Goal: Find specific page/section: Find specific page/section

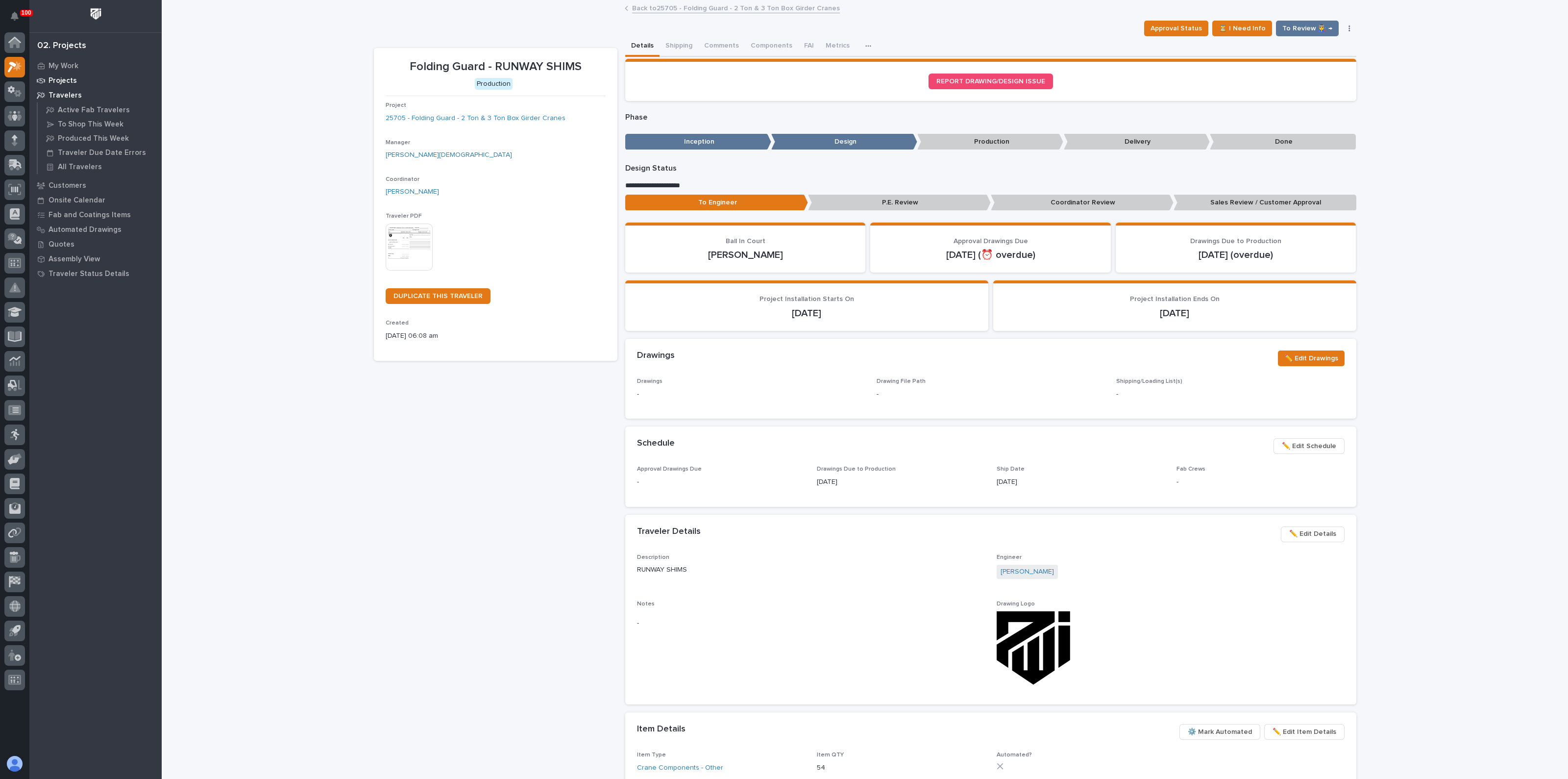
click at [63, 79] on p "Projects" at bounding box center [63, 81] width 29 height 9
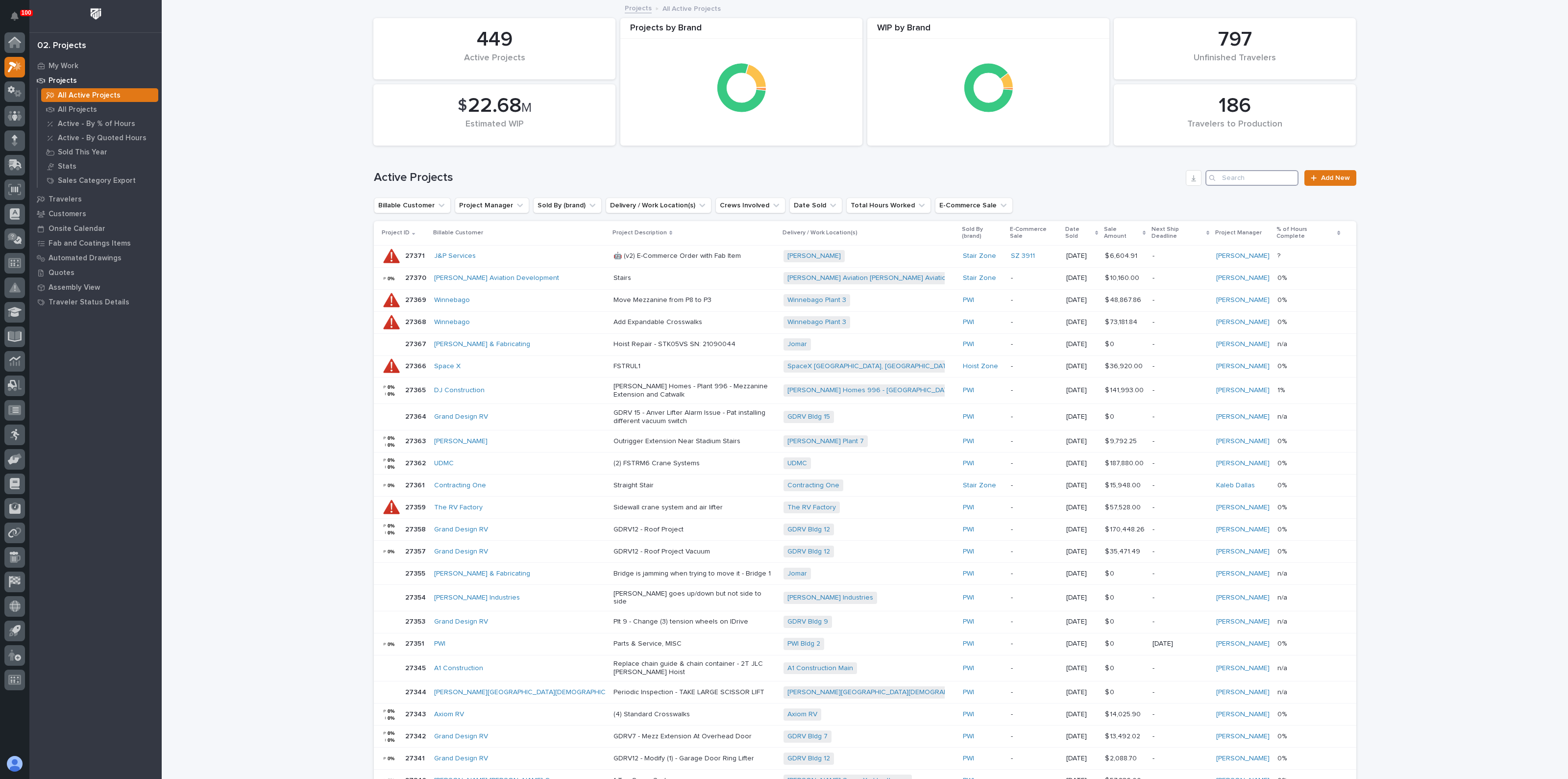
click at [1219, 177] on input "Search" at bounding box center [1251, 178] width 93 height 16
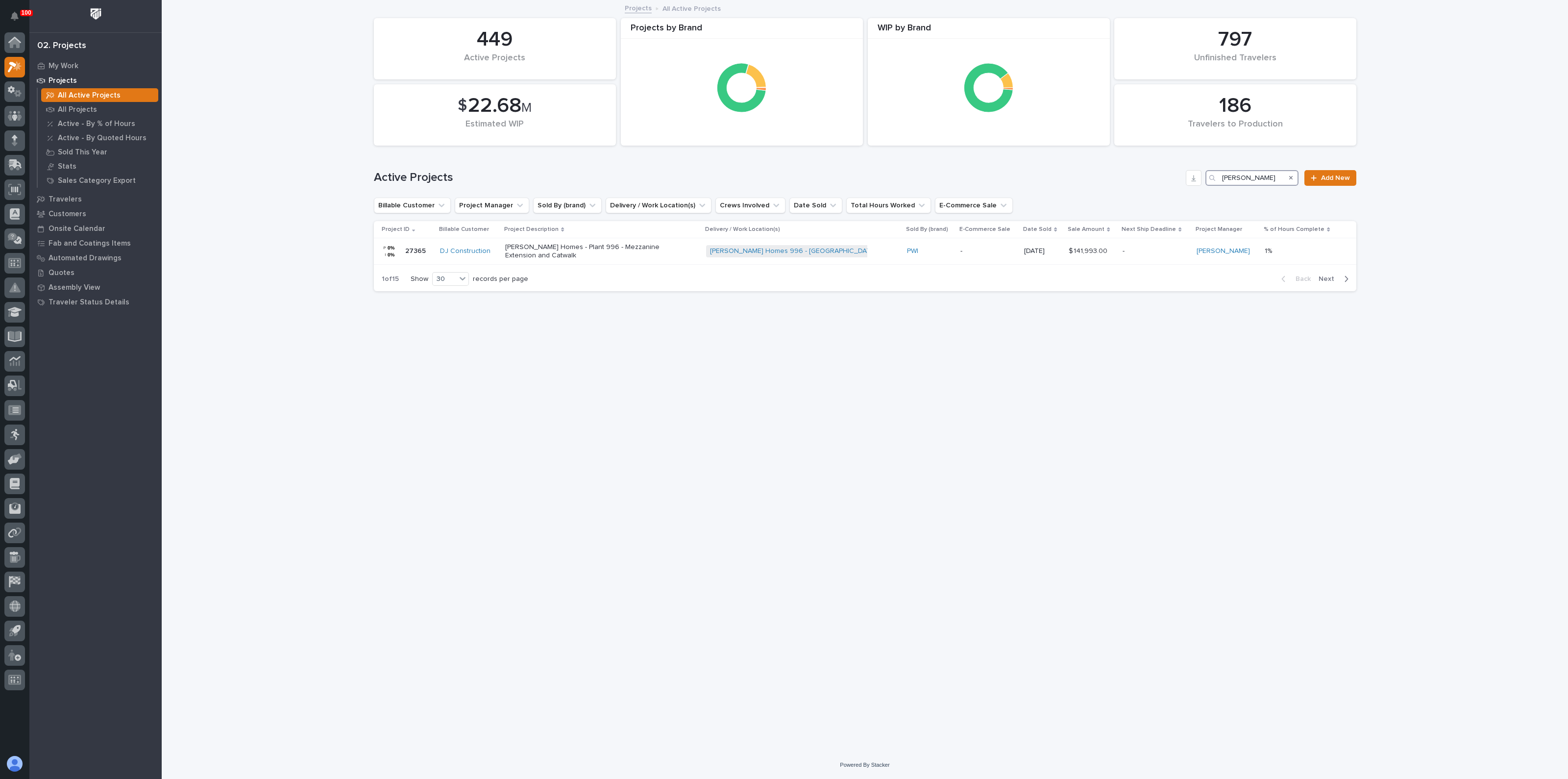
type input "CLAYTON"
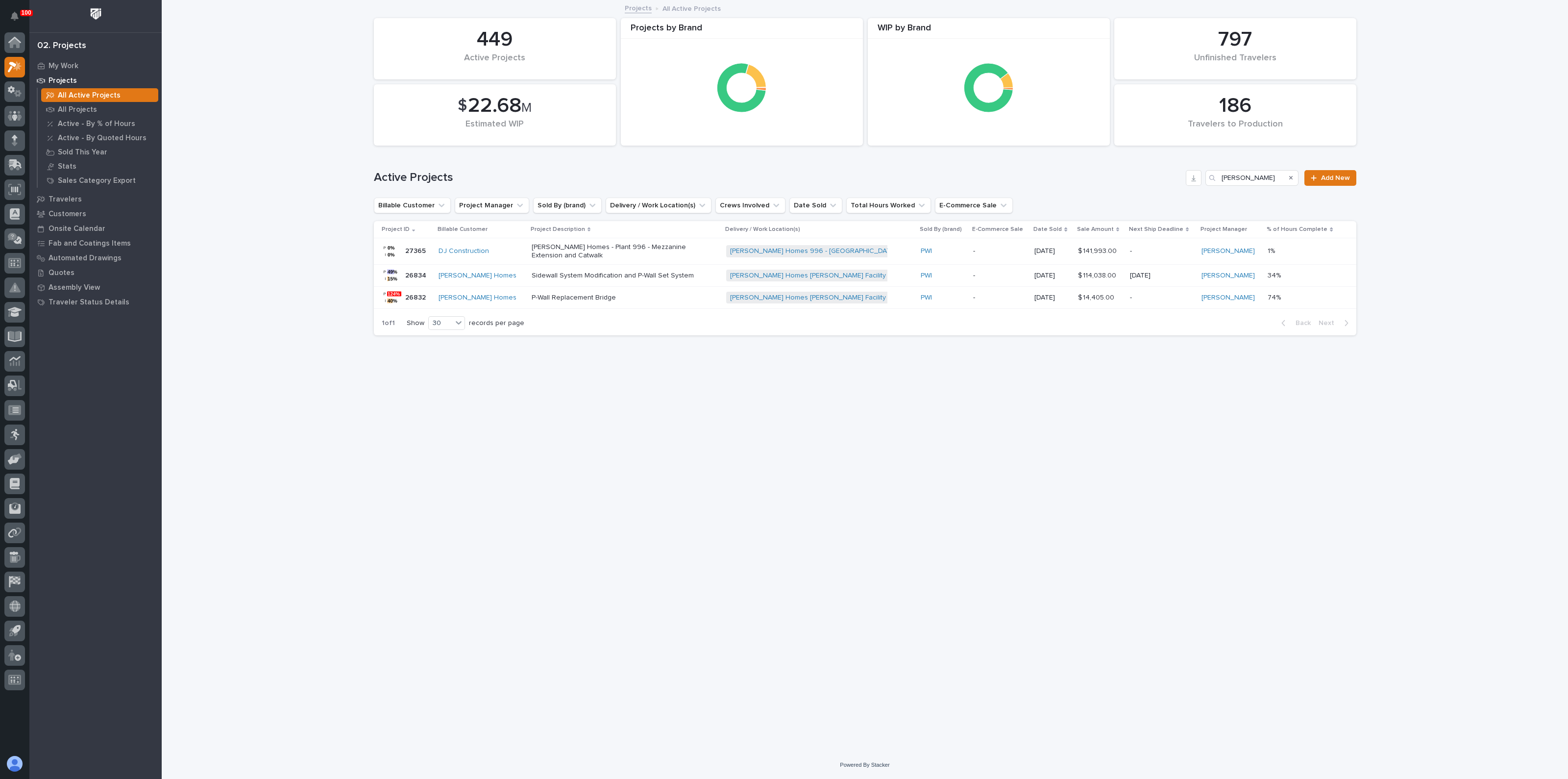
click at [542, 278] on p "Sidewall System Modification and P-Wall Set System" at bounding box center [617, 276] width 172 height 9
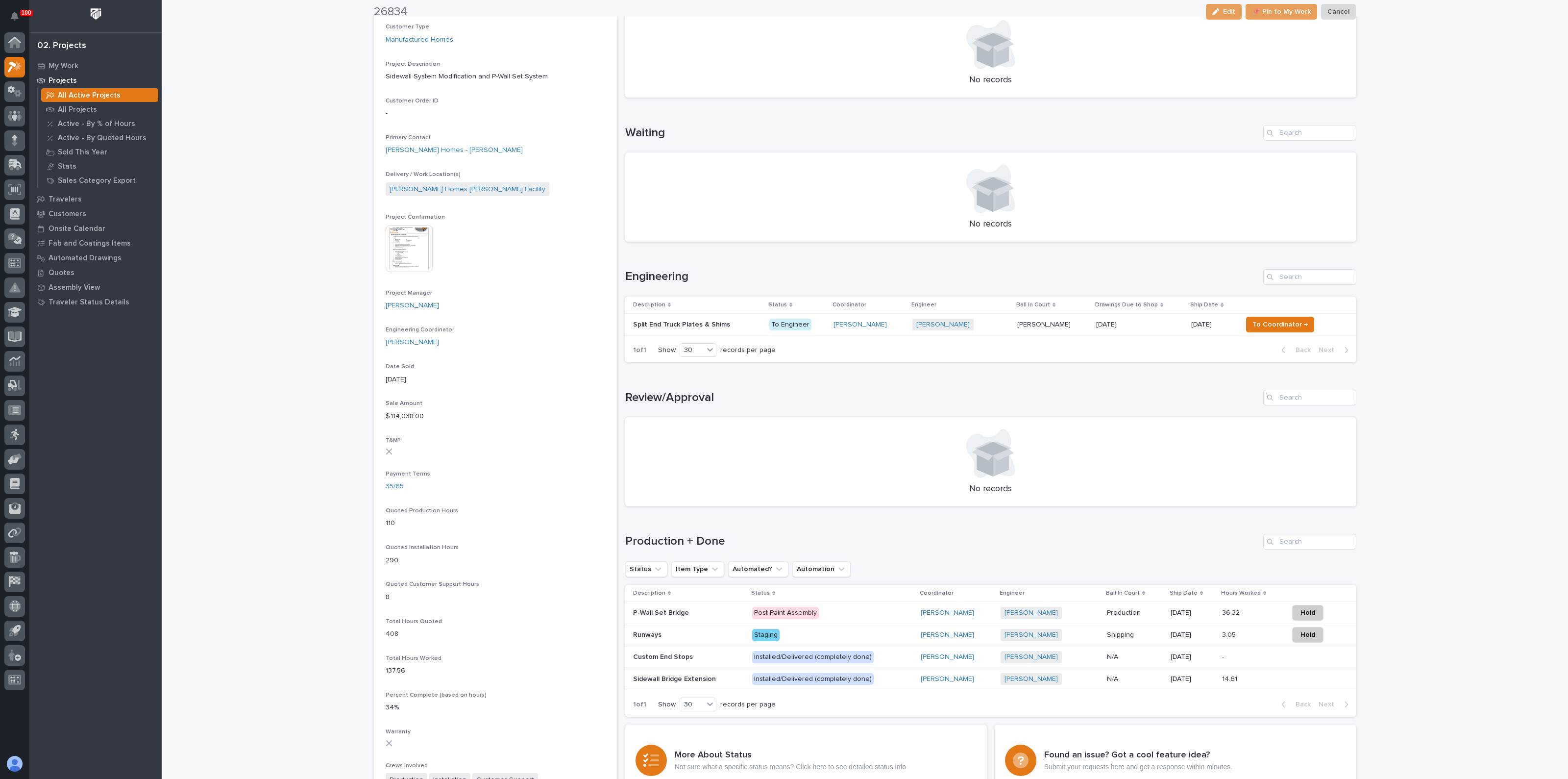
scroll to position [245, 0]
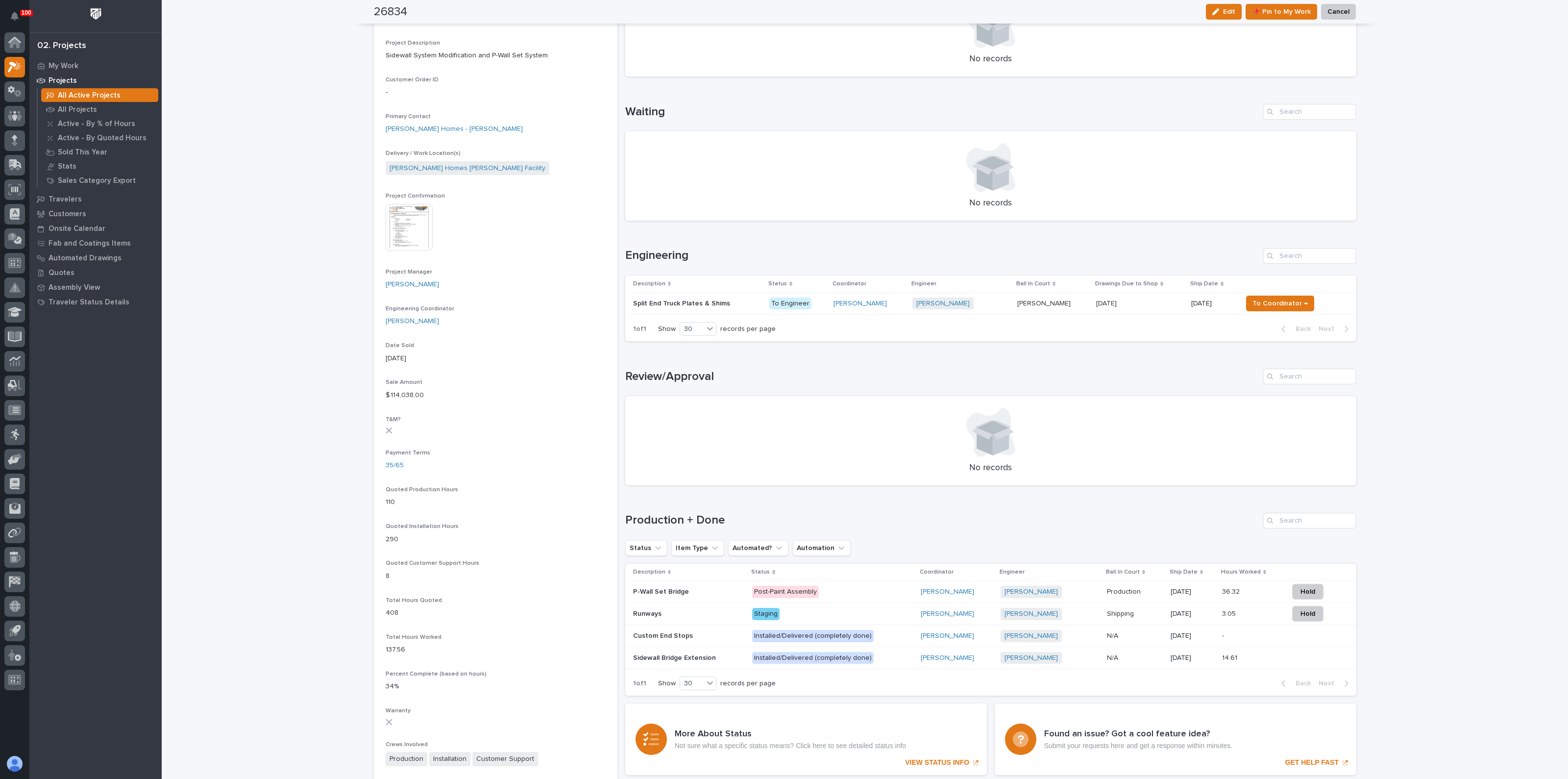
click at [651, 590] on p "P-Wall Set Bridge" at bounding box center [662, 591] width 58 height 10
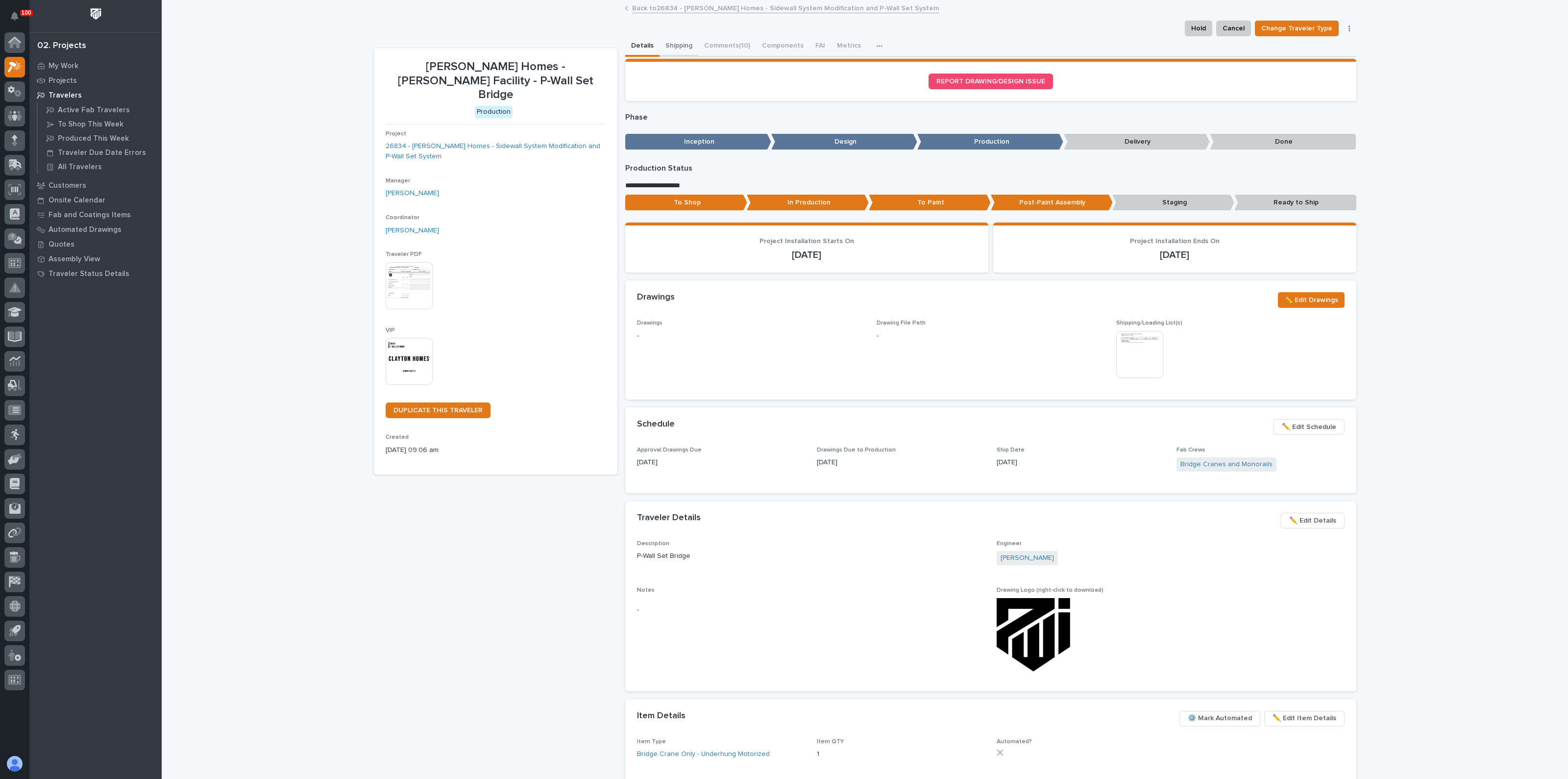
click at [662, 42] on button "Shipping" at bounding box center [679, 47] width 39 height 21
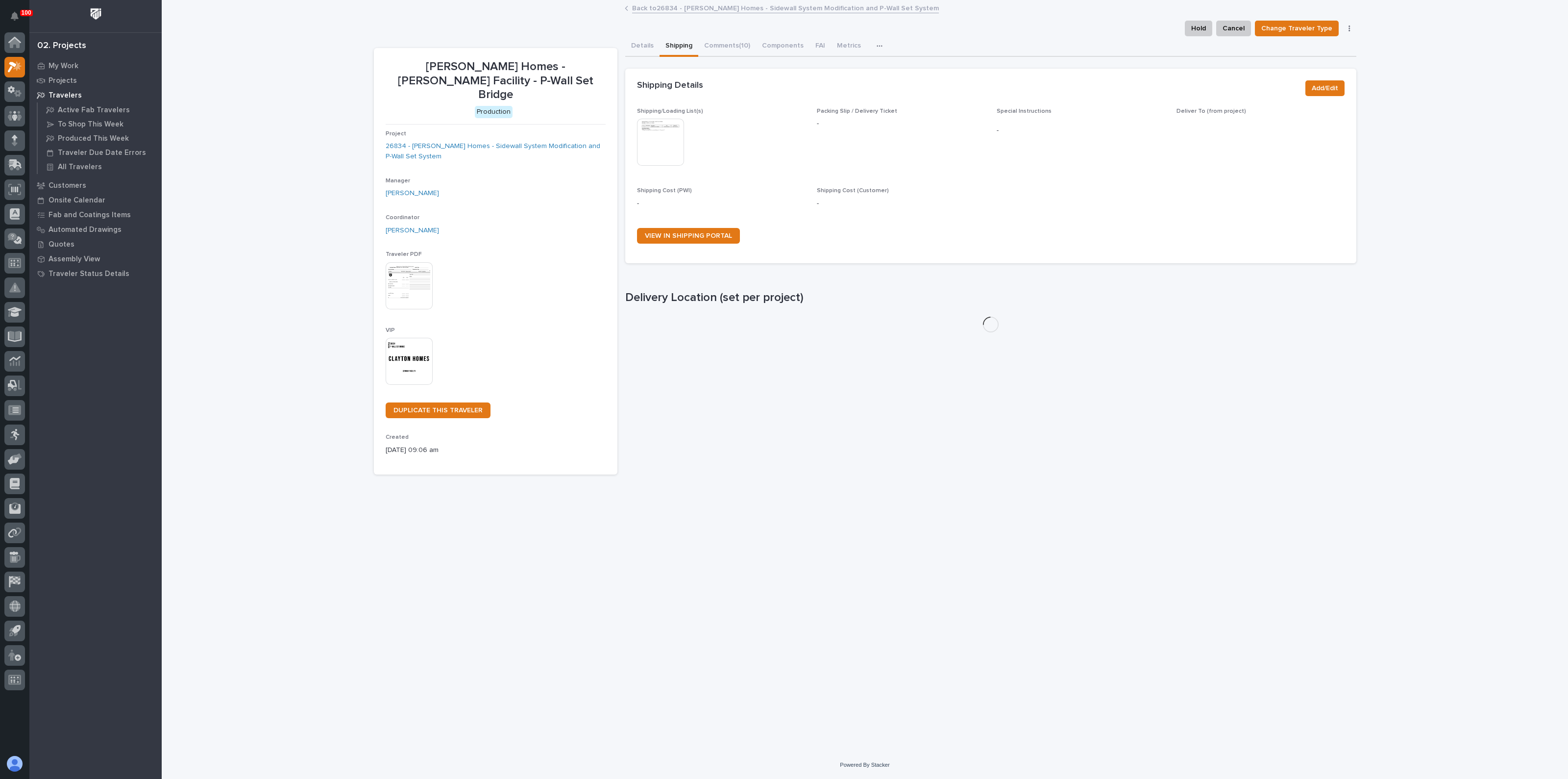
click at [665, 146] on img at bounding box center [660, 142] width 47 height 47
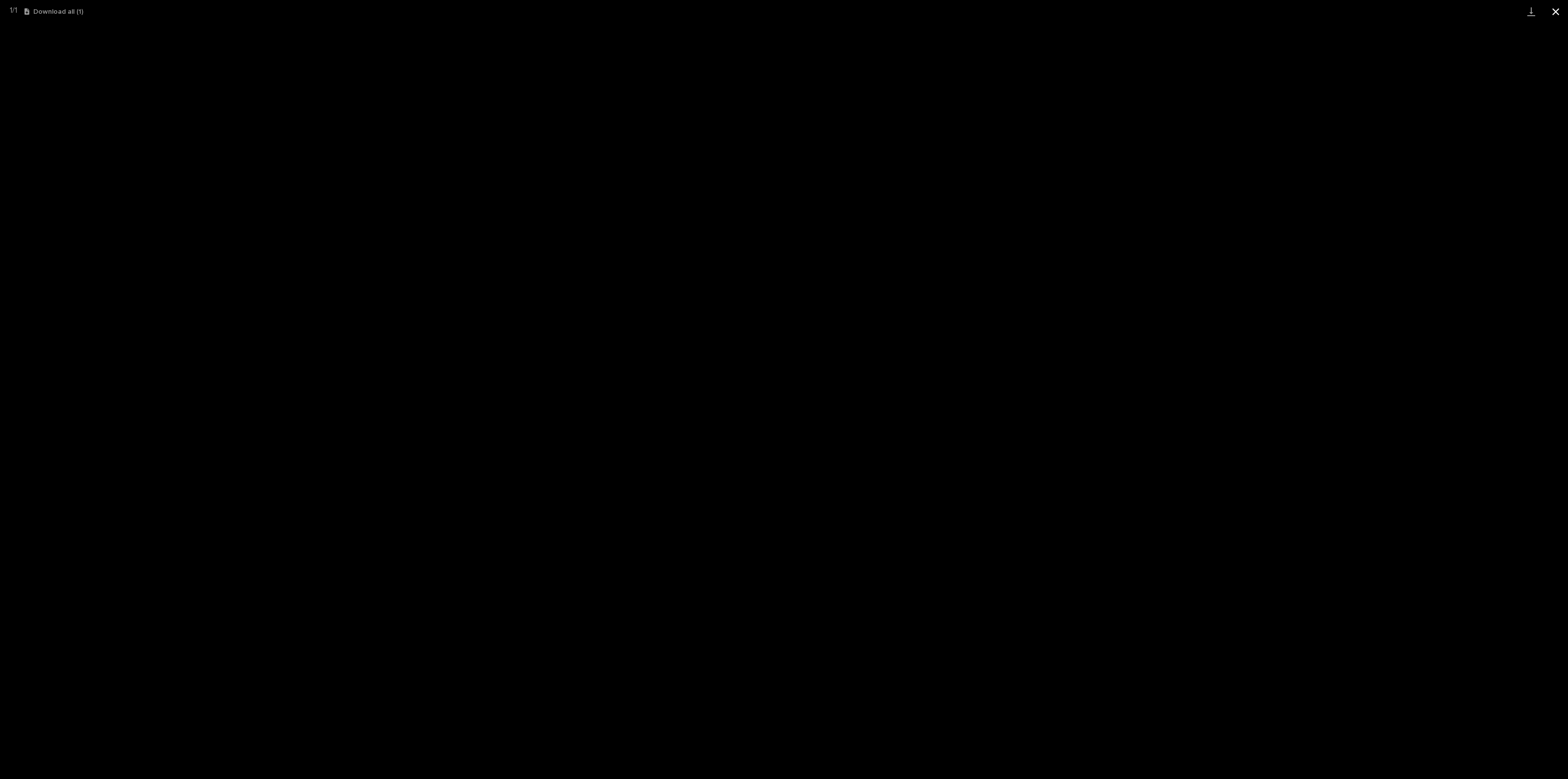
click at [1563, 6] on button "Close gallery" at bounding box center [1556, 12] width 24 height 23
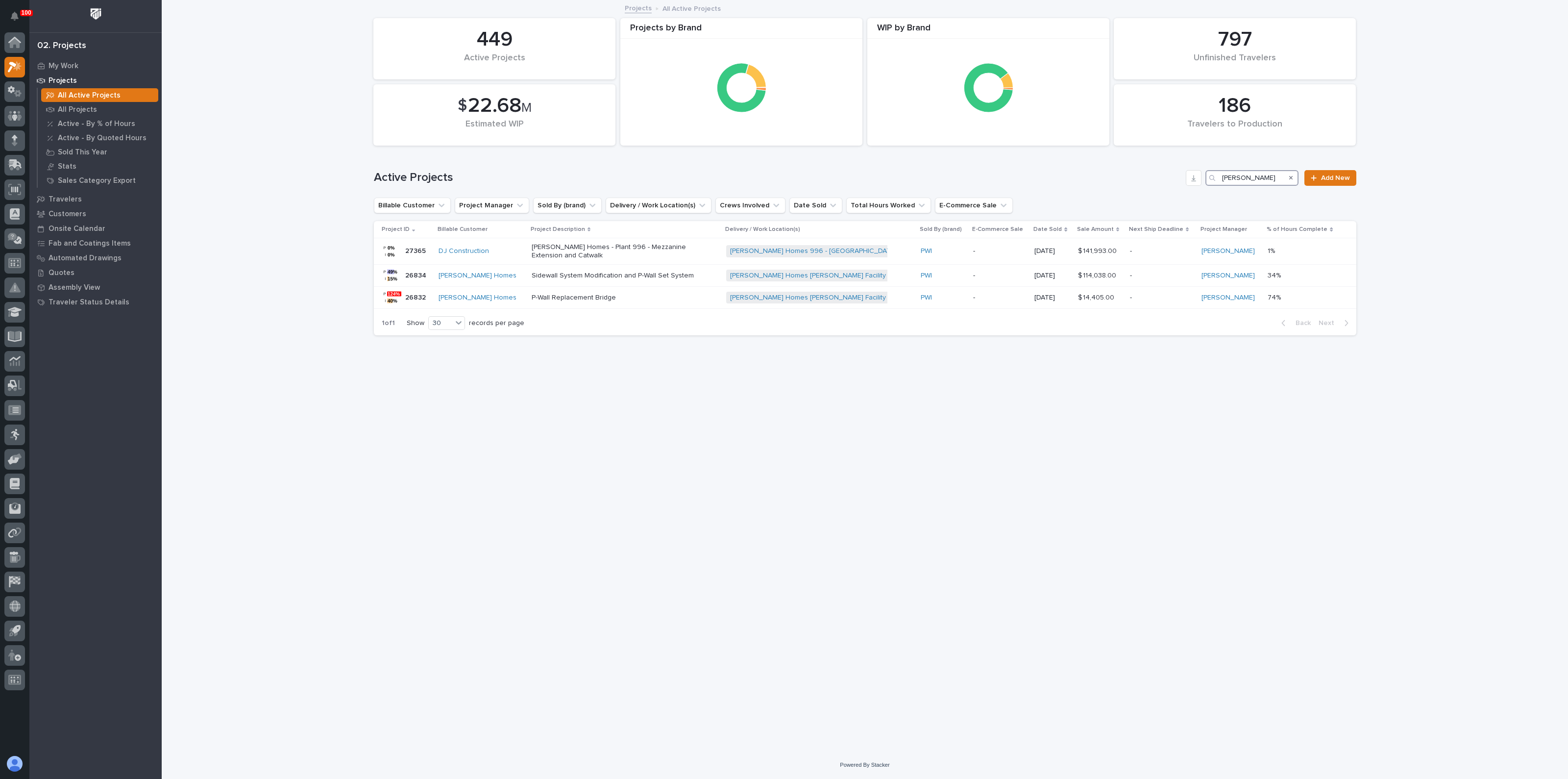
drag, startPoint x: 1269, startPoint y: 179, endPoint x: 1172, endPoint y: 180, distance: 97.0
click at [1172, 180] on div "Active Projects CLAYTON Add New" at bounding box center [865, 178] width 982 height 16
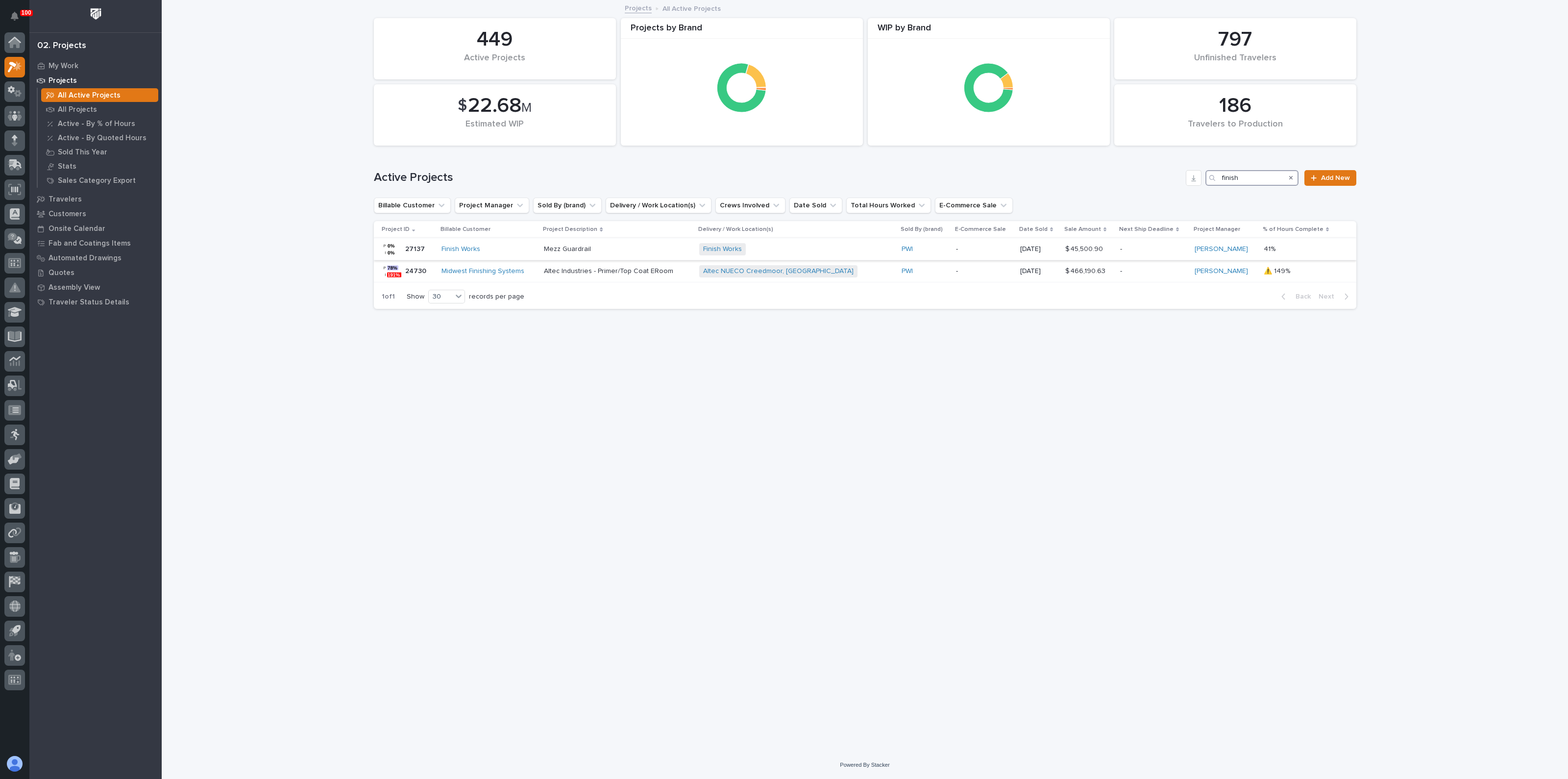
type input "finish"
click at [606, 241] on div "Mezz Guardrail" at bounding box center [618, 249] width 147 height 16
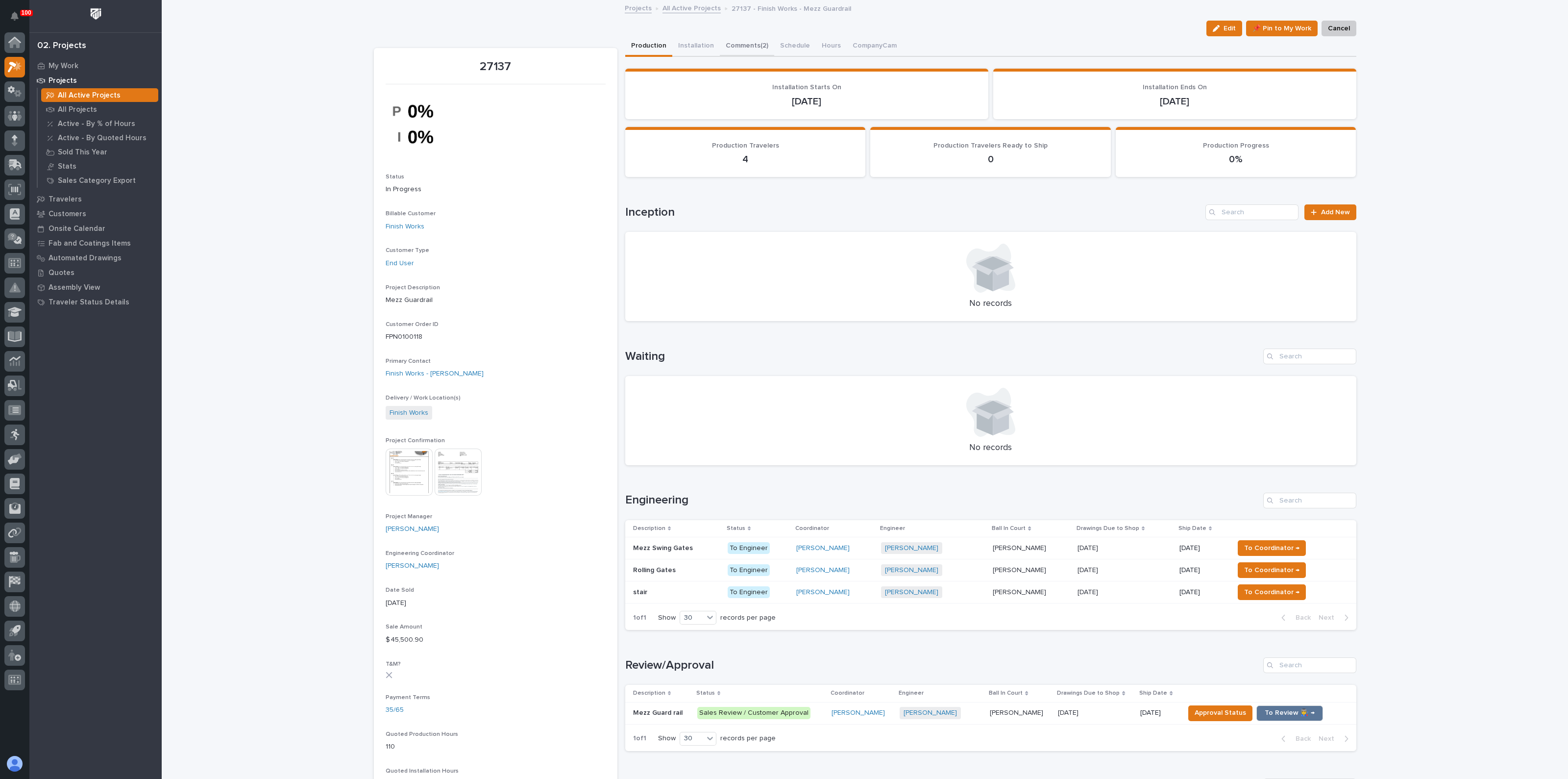
click at [742, 43] on button "Comments (2)" at bounding box center [747, 47] width 54 height 21
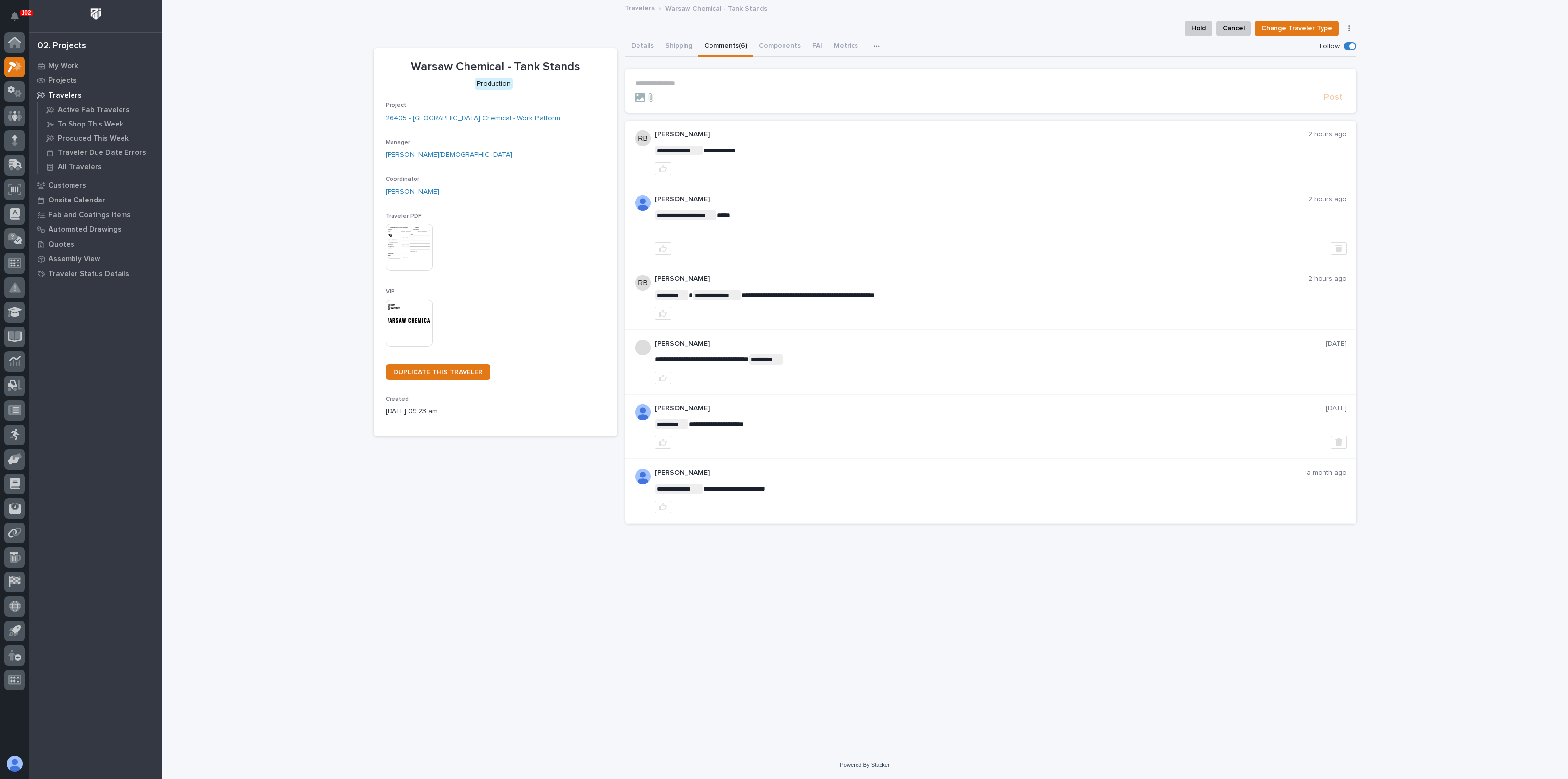
click at [475, 541] on div "**********" at bounding box center [865, 364] width 992 height 725
